Goal: Information Seeking & Learning: Find specific fact

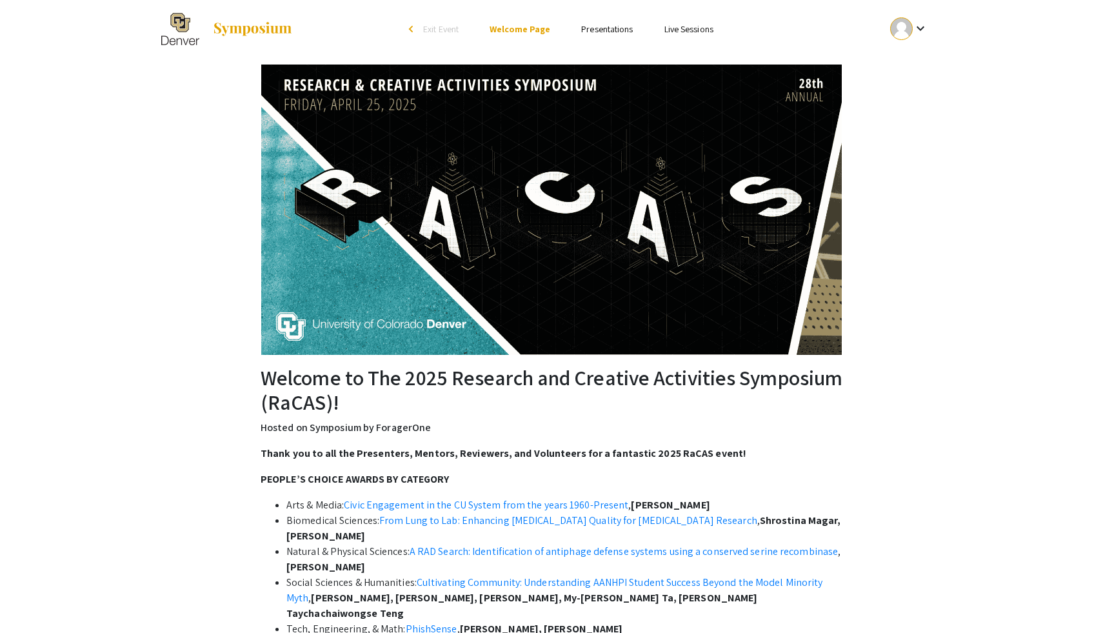
click at [425, 473] on strong "PEOPLE’S CHOICE AWARDS BY CATEGORY" at bounding box center [355, 479] width 188 height 14
click at [909, 29] on div at bounding box center [901, 28] width 23 height 23
click at [921, 30] on div at bounding box center [551, 316] width 1103 height 633
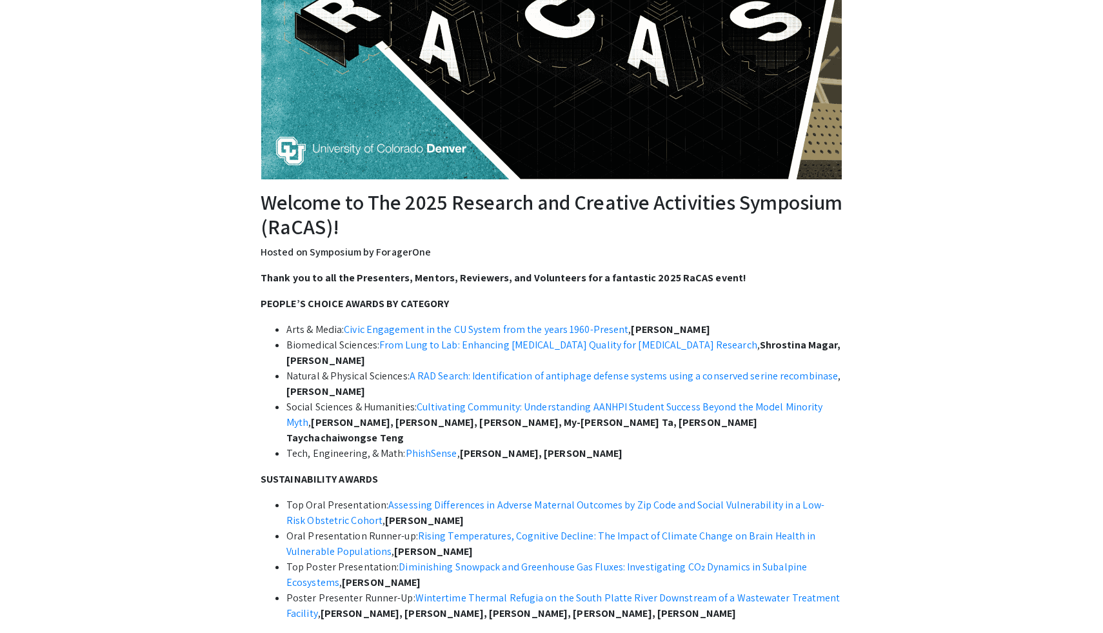
scroll to position [181, 0]
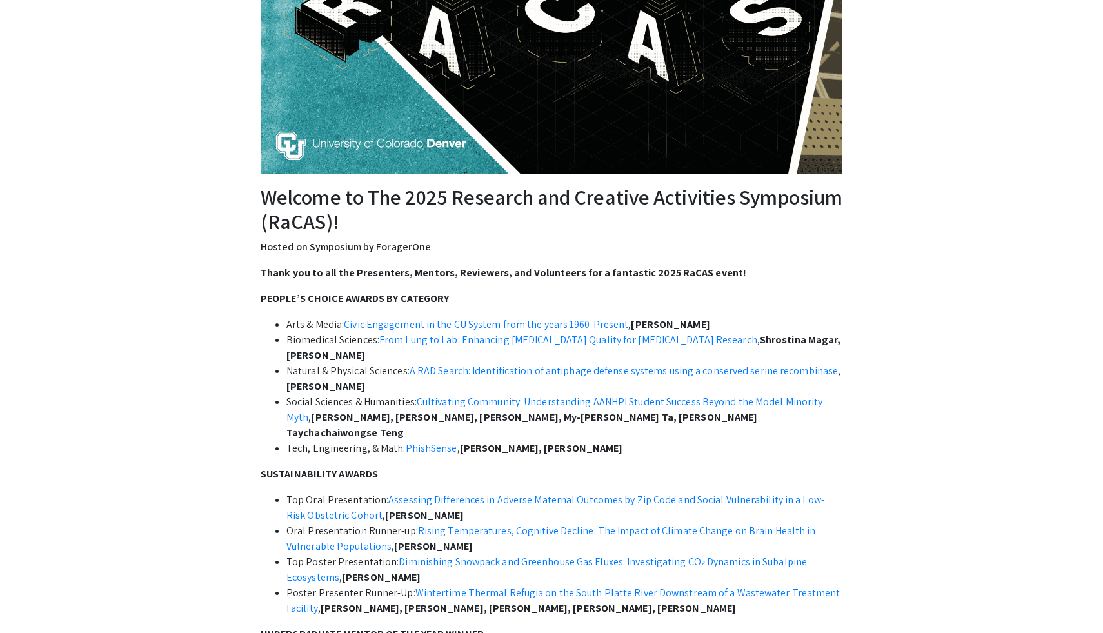
click at [953, 386] on div "Welcome to The 2025 Research and Creative Activities Symposium (RaCAS)! Hosted …" at bounding box center [551, 523] width 819 height 1292
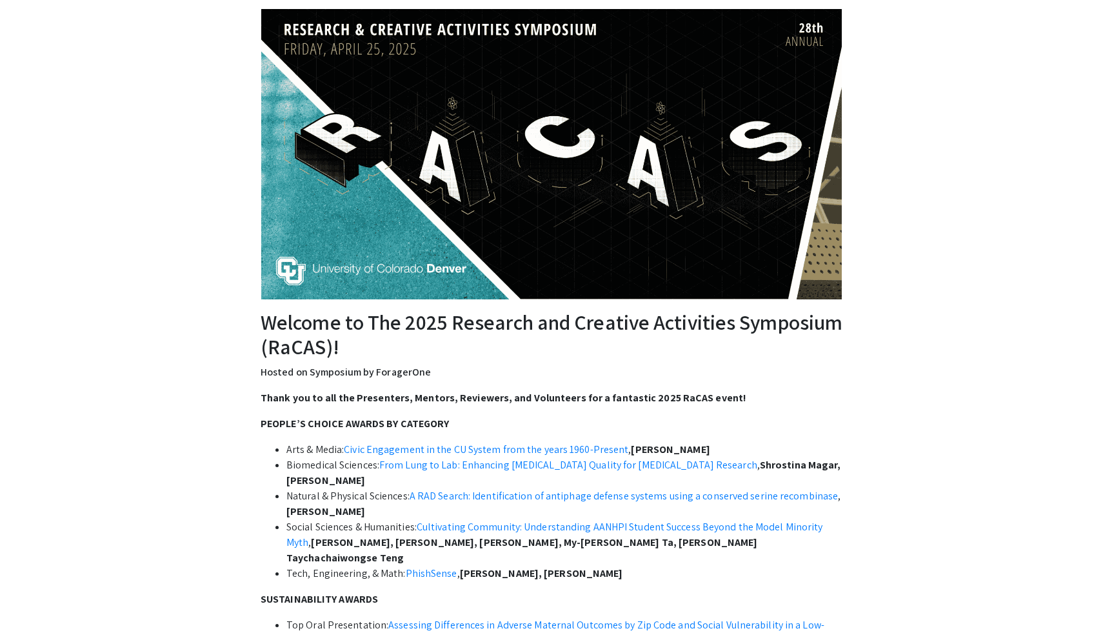
scroll to position [0, 0]
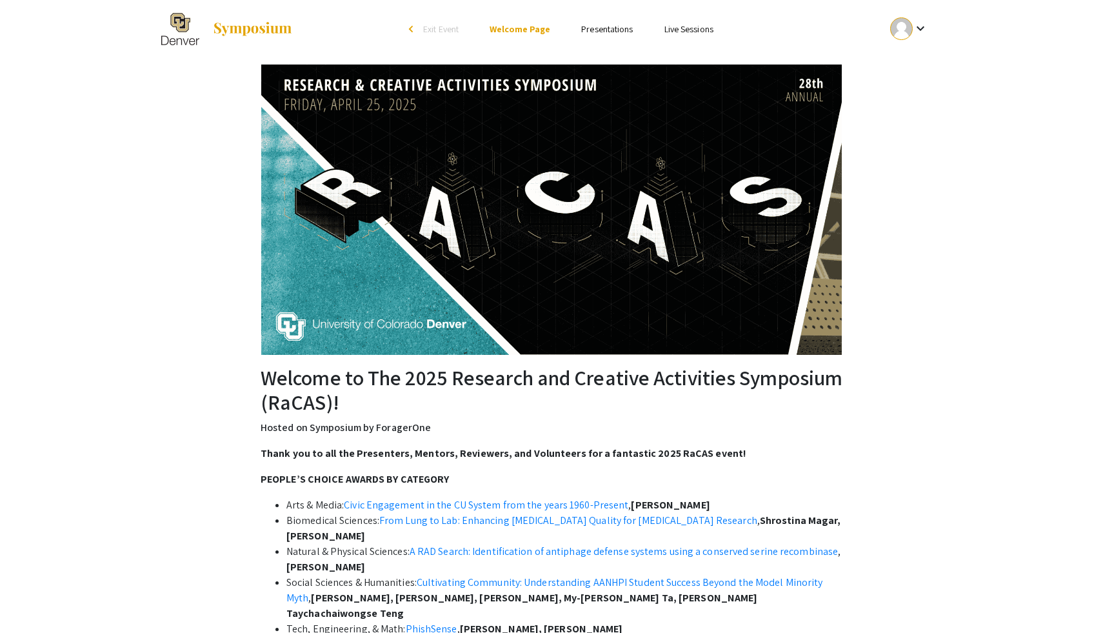
click at [608, 27] on link "Presentations" at bounding box center [607, 29] width 52 height 12
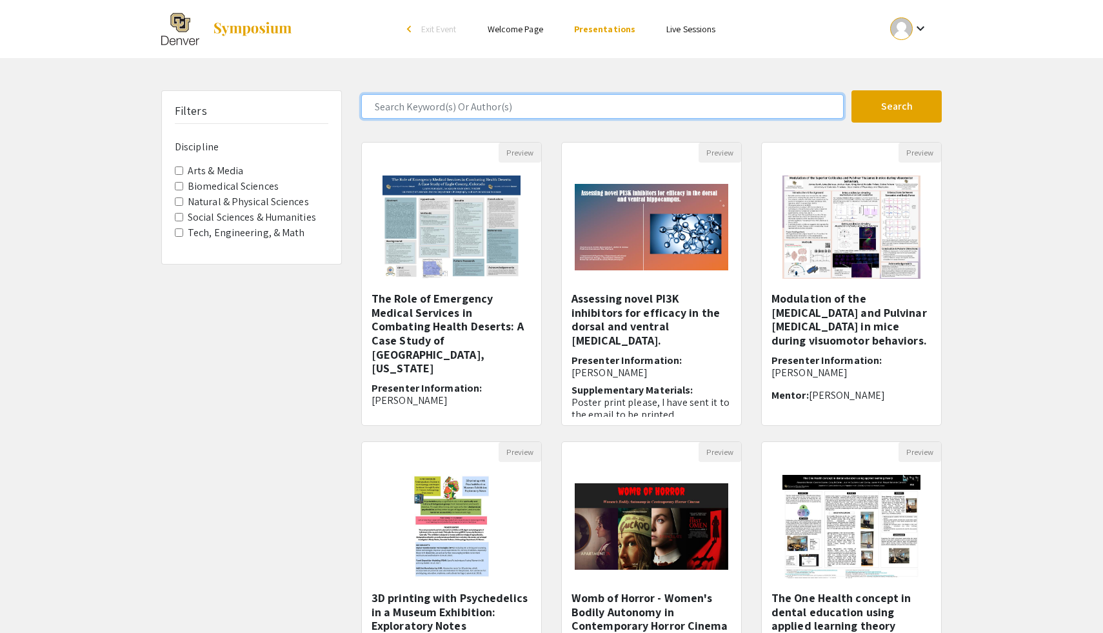
click at [558, 110] on input "Search Keyword(s) Or Author(s)" at bounding box center [602, 106] width 482 height 25
type input "[PERSON_NAME]"
click at [851, 90] on button "Search" at bounding box center [896, 106] width 90 height 32
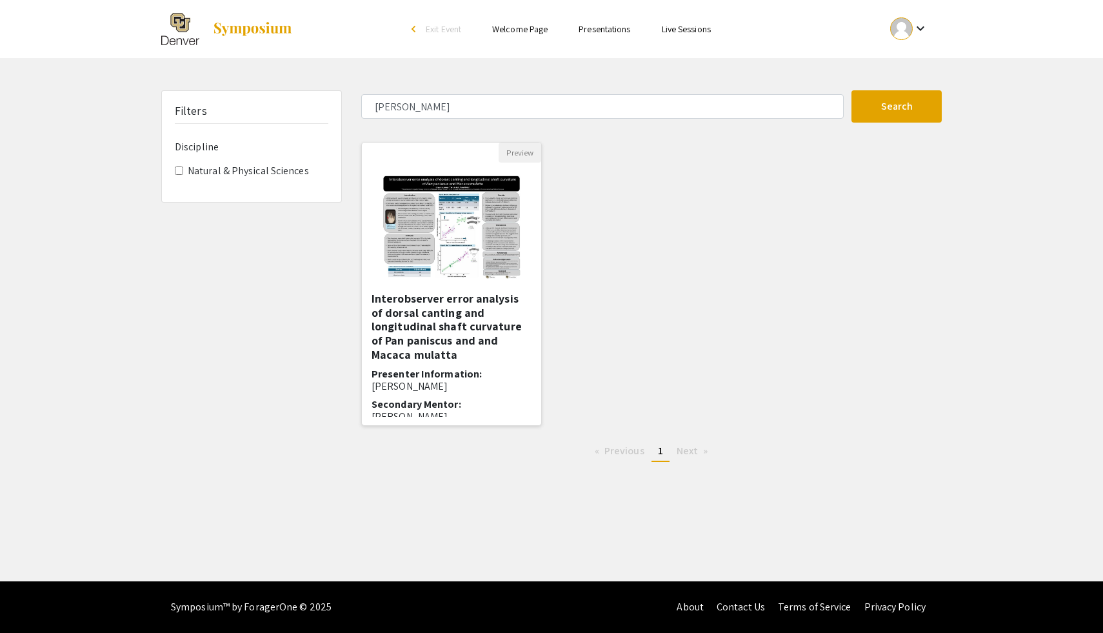
click at [448, 325] on h5 "Interobserver error analysis of dorsal canting and longitudinal shaft curvature…" at bounding box center [452, 327] width 160 height 70
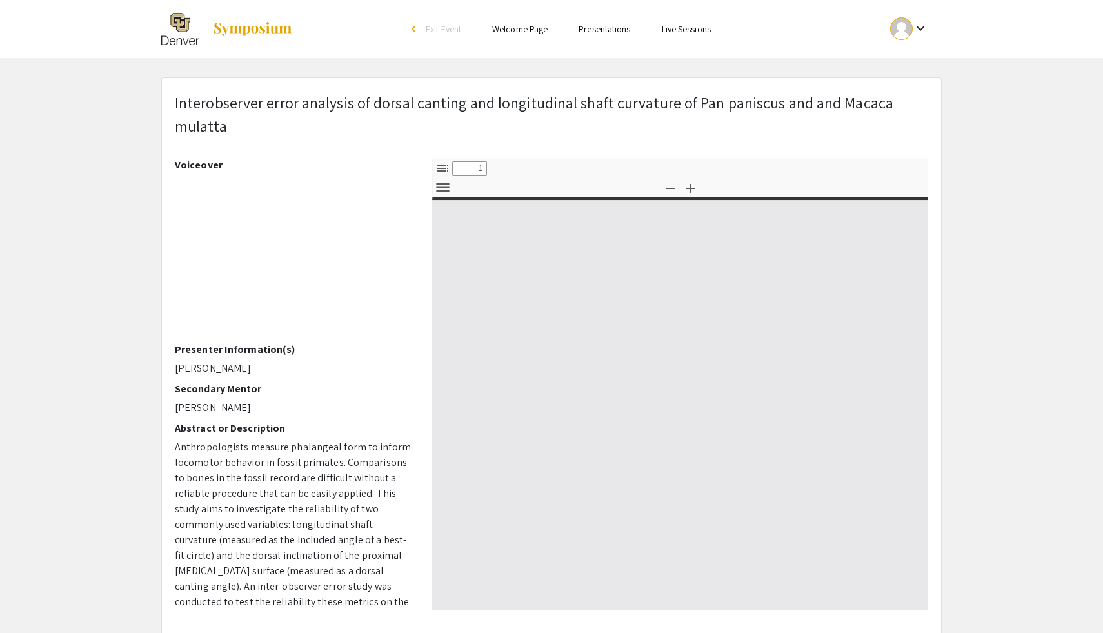
select select "custom"
type input "0"
select select "custom"
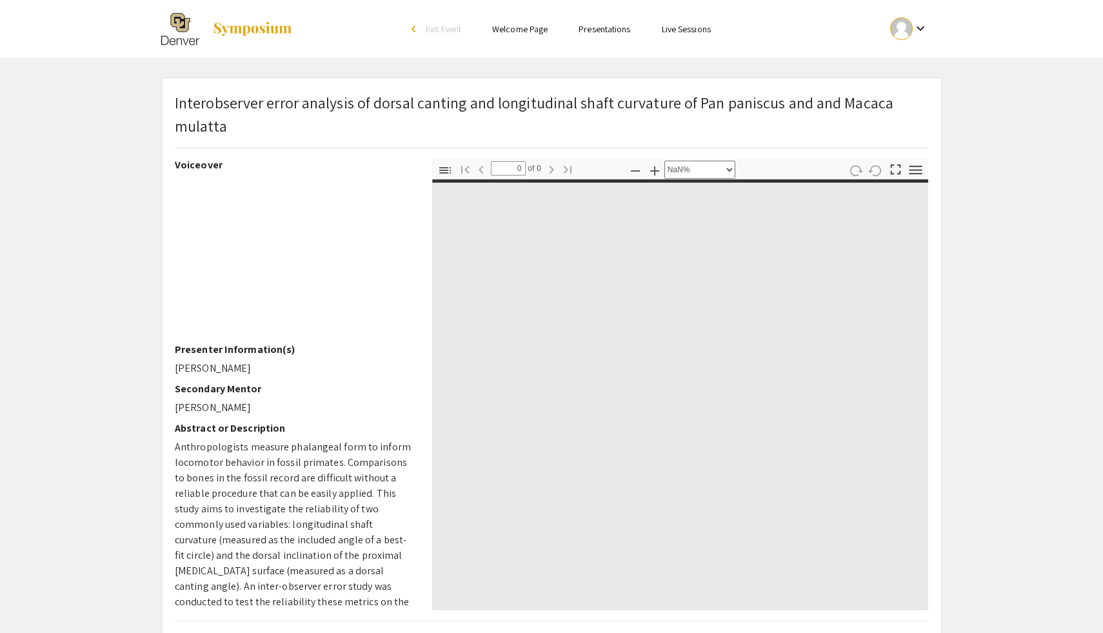
type input "1"
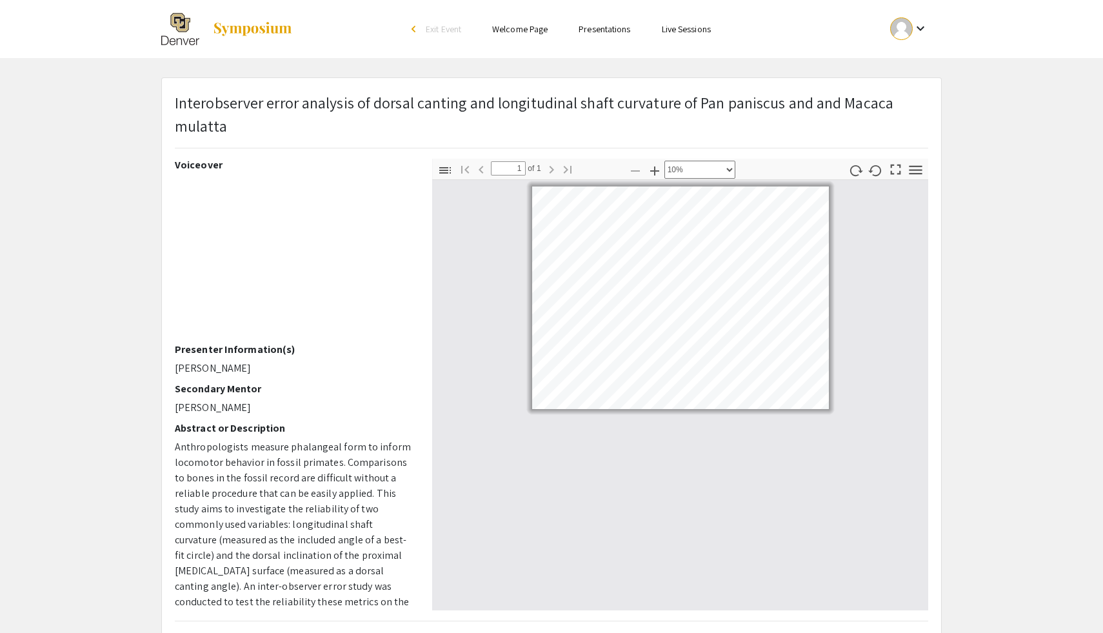
select select "custom"
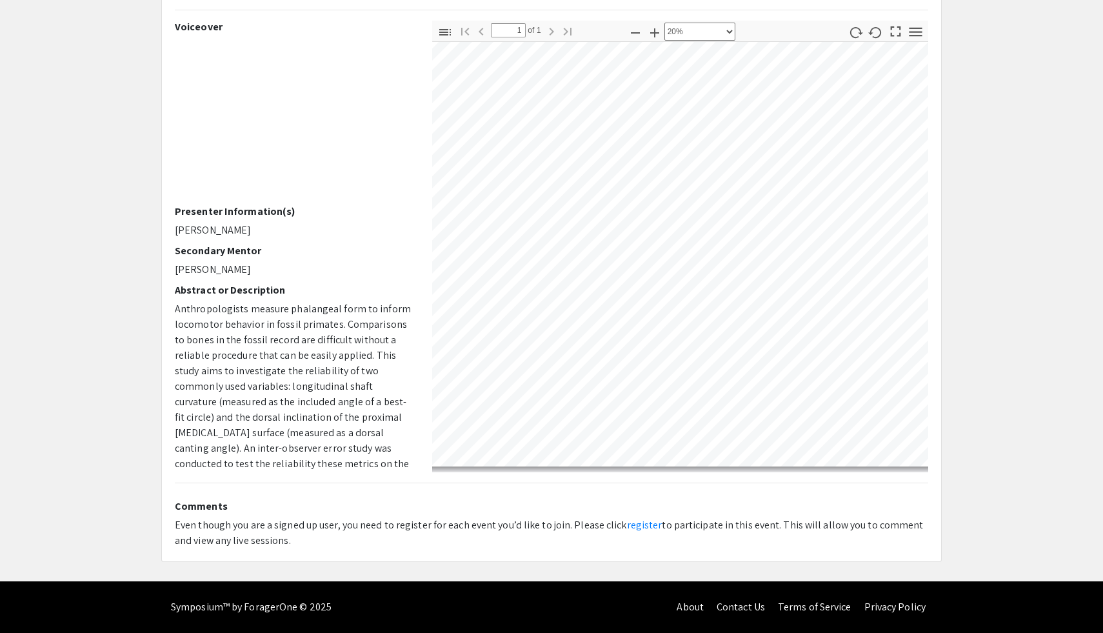
scroll to position [28, 0]
click at [925, 154] on div at bounding box center [680, 257] width 496 height 430
click at [1073, 134] on app-presentation "Interobserver error analysis of dorsal canting and longitudinal shaft curvature…" at bounding box center [551, 250] width 1103 height 622
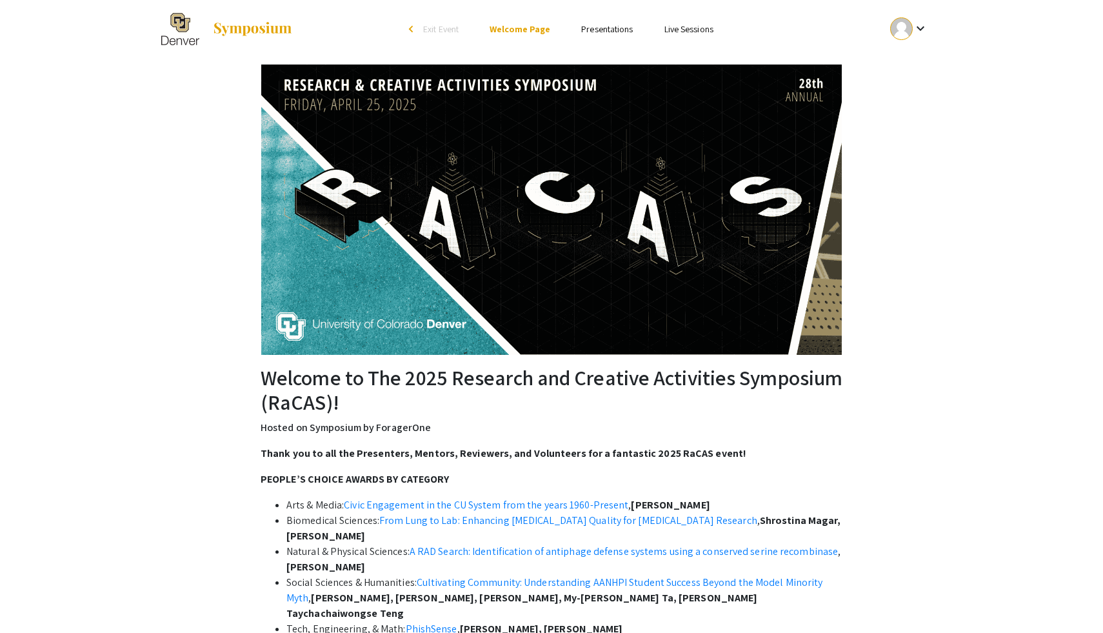
click at [435, 434] on p "Hosted on Symposium by ForagerOne" at bounding box center [552, 427] width 582 height 15
click at [675, 409] on h2 "Welcome to The 2025 Research and Creative Activities Symposium (RaCAS)!" at bounding box center [552, 390] width 582 height 50
